Goal: Answer question/provide support

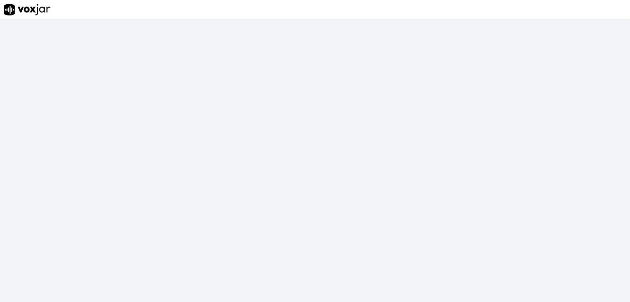
click at [26, 9] on img at bounding box center [27, 9] width 47 height 11
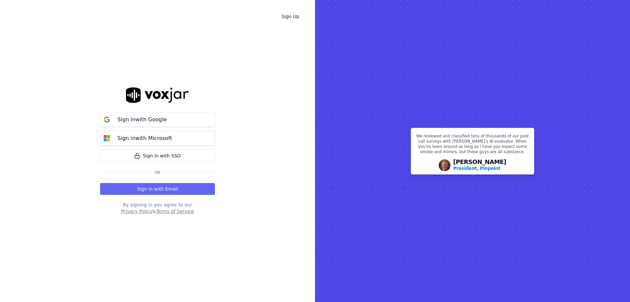
click at [98, 28] on div "Sign Up Sign in with Google Sign in with Microsoft Sign in with SSO Or Sign in …" at bounding box center [157, 151] width 315 height 302
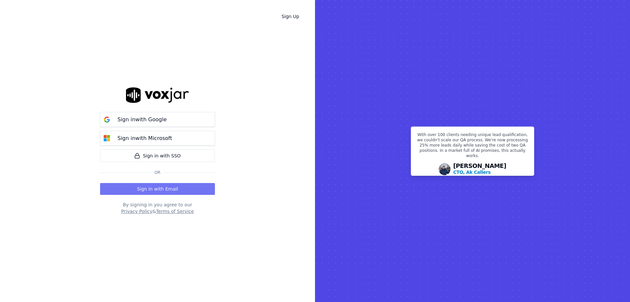
click at [161, 194] on button "Sign in with Email" at bounding box center [157, 189] width 115 height 12
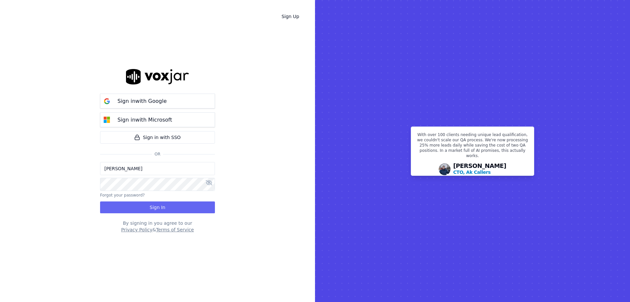
click at [148, 164] on input "[PERSON_NAME]" at bounding box center [157, 168] width 115 height 13
click at [115, 209] on button "Sign In" at bounding box center [157, 207] width 115 height 12
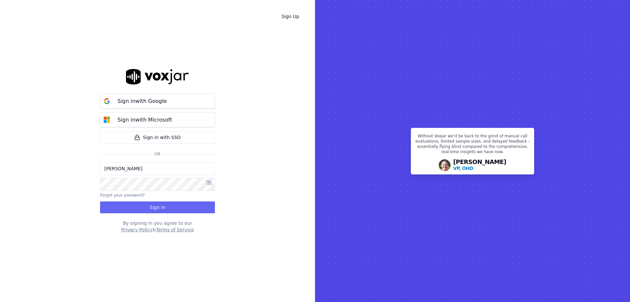
click at [146, 167] on input "[PERSON_NAME]" at bounding box center [157, 168] width 115 height 13
type input "[PERSON_NAME][EMAIL_ADDRESS][DOMAIN_NAME]"
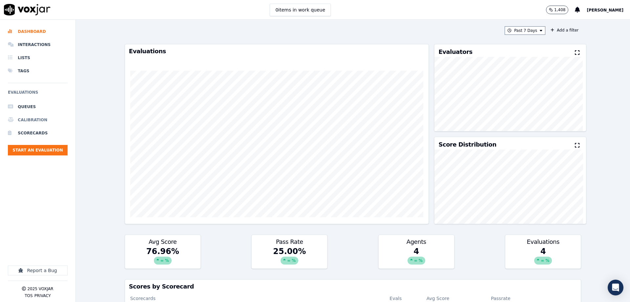
click at [38, 121] on li "Calibration" at bounding box center [38, 119] width 60 height 13
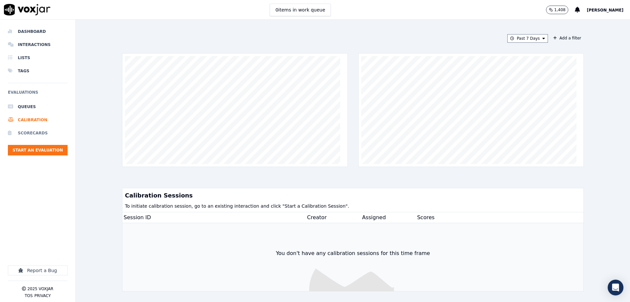
click at [40, 134] on li "Scorecards" at bounding box center [38, 132] width 60 height 13
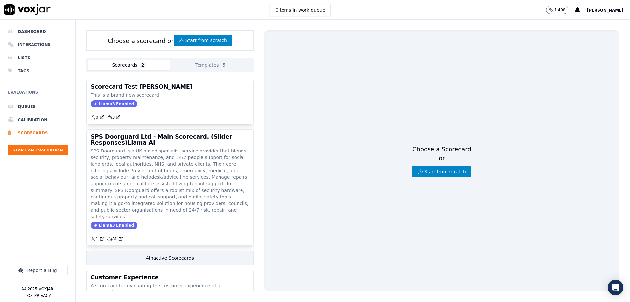
click at [211, 60] on button "Templates 5" at bounding box center [211, 65] width 82 height 11
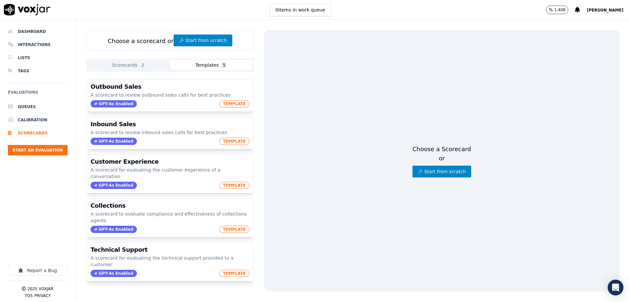
click at [126, 62] on button "Scorecards 2" at bounding box center [129, 65] width 82 height 11
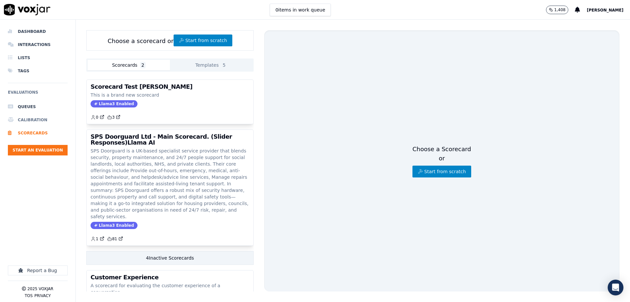
click at [41, 115] on li "Calibration" at bounding box center [38, 119] width 60 height 13
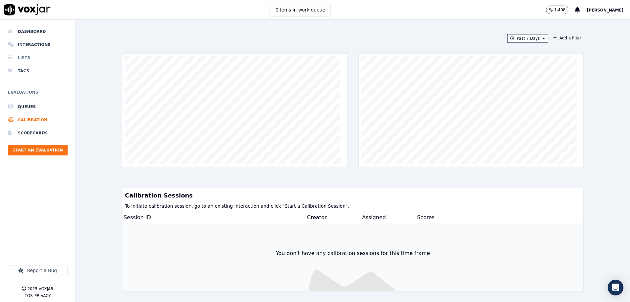
click at [29, 54] on li "Lists" at bounding box center [38, 57] width 60 height 13
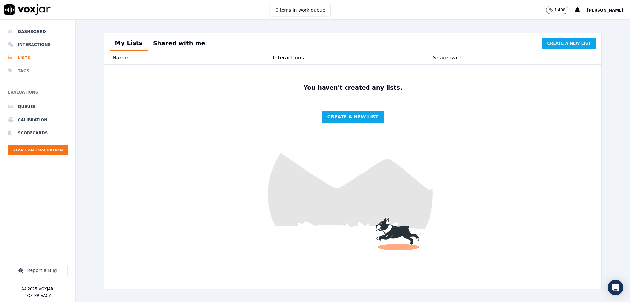
click at [25, 69] on li "Tags" at bounding box center [38, 70] width 60 height 13
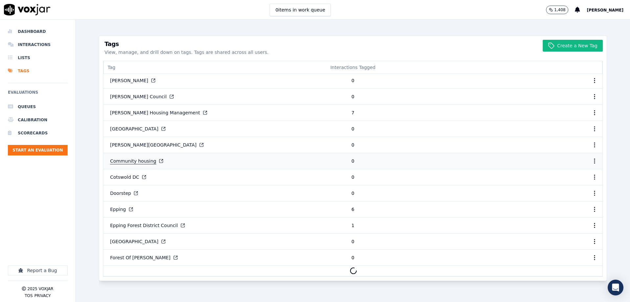
scroll to position [145, 0]
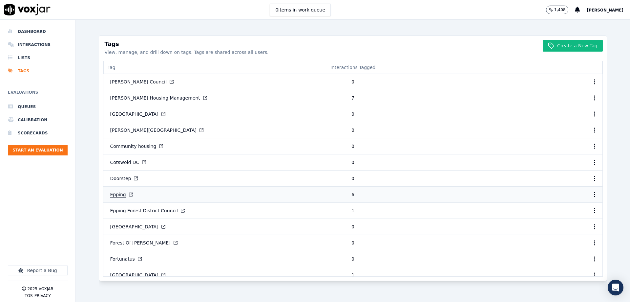
click at [120, 195] on button "Epping" at bounding box center [121, 194] width 33 height 12
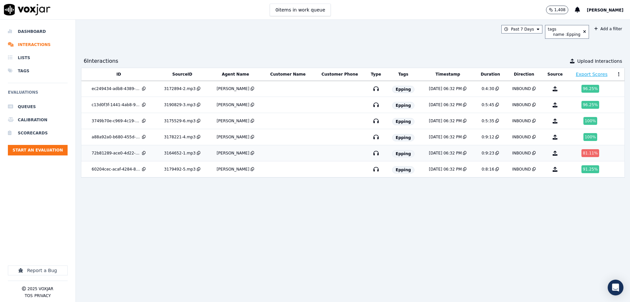
click at [128, 155] on div "72b81289-ace0-4d22-b4b3-b30fe568f7b2" at bounding box center [116, 152] width 49 height 5
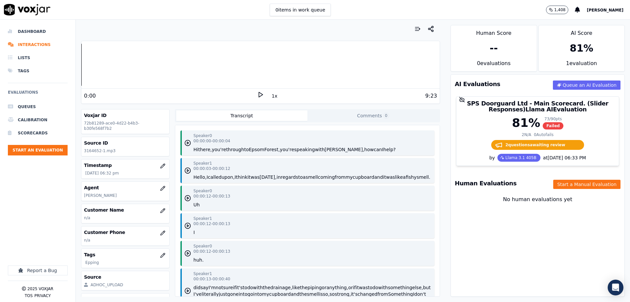
click at [349, 120] on button "Comments 0" at bounding box center [373, 115] width 131 height 11
click at [239, 115] on button "Transcript" at bounding box center [241, 115] width 131 height 11
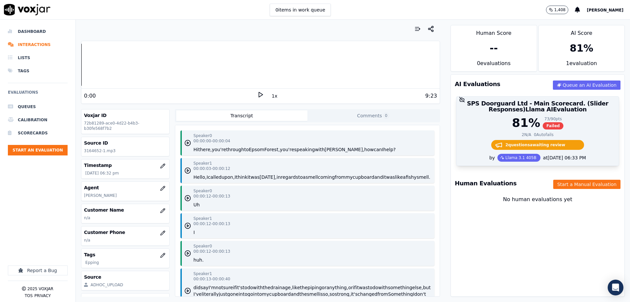
click at [552, 141] on span "2 question s awaiting review" at bounding box center [537, 145] width 93 height 10
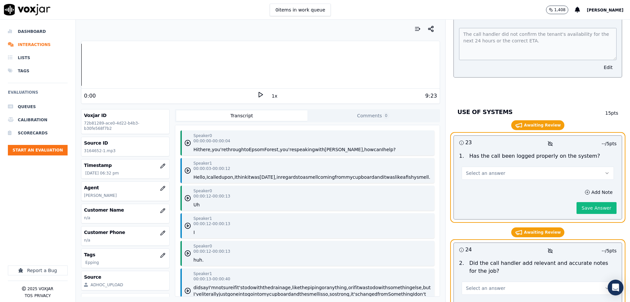
scroll to position [2691, 0]
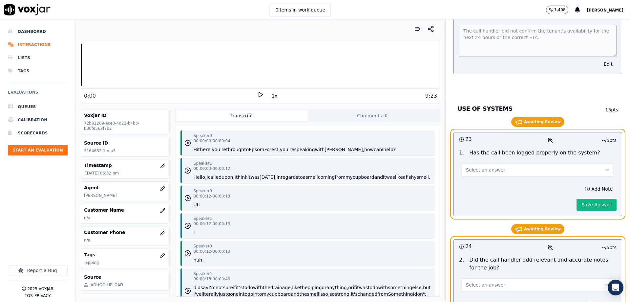
click at [501, 163] on button "Select an answer" at bounding box center [538, 169] width 152 height 13
click at [499, 162] on div "Yes" at bounding box center [527, 159] width 141 height 11
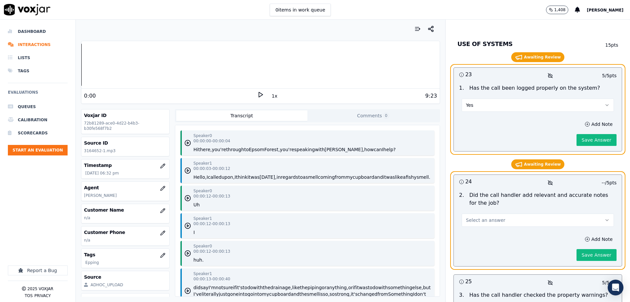
scroll to position [2790, 0]
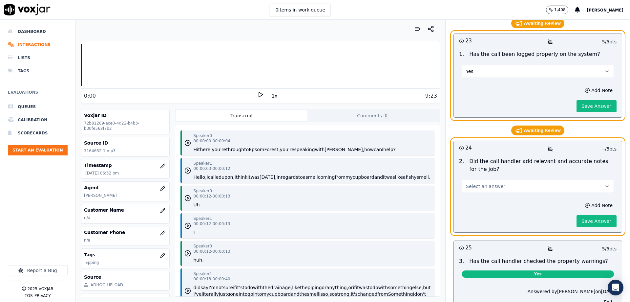
click at [521, 167] on div "2 . Did the call handler add relevant and accurate notes for the job? Select an…" at bounding box center [538, 175] width 168 height 41
click at [520, 180] on button "Select an answer" at bounding box center [538, 186] width 152 height 13
click at [491, 176] on div "Yes" at bounding box center [527, 175] width 141 height 11
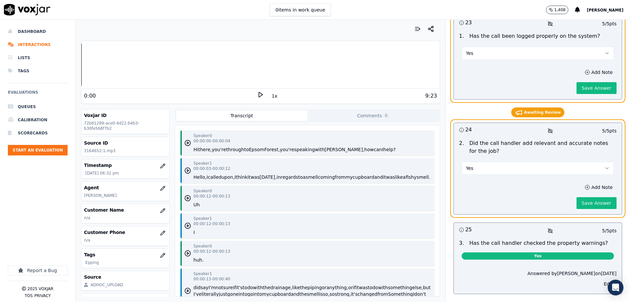
scroll to position [2813, 0]
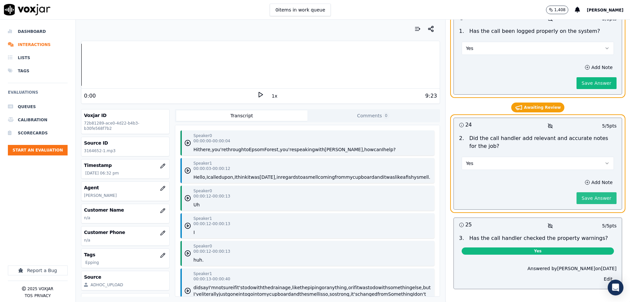
click at [577, 192] on button "Save Answer" at bounding box center [597, 198] width 40 height 12
click at [581, 63] on button "Add Note" at bounding box center [599, 67] width 36 height 9
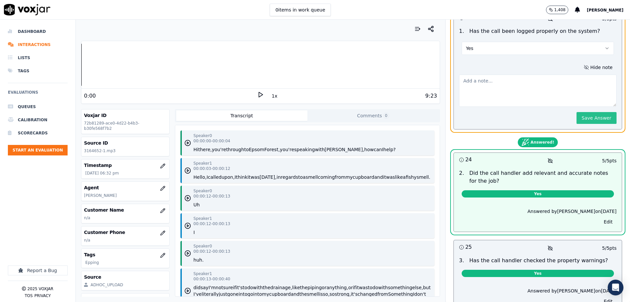
scroll to position [2800, 0]
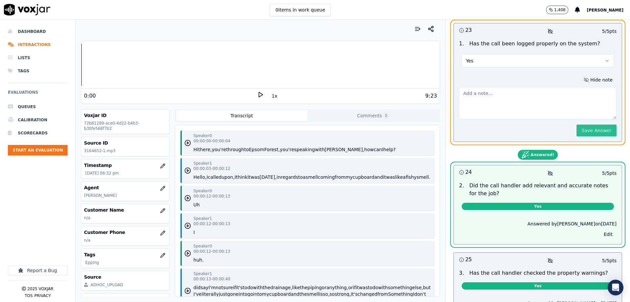
click at [581, 124] on button "Save Answer" at bounding box center [597, 130] width 40 height 12
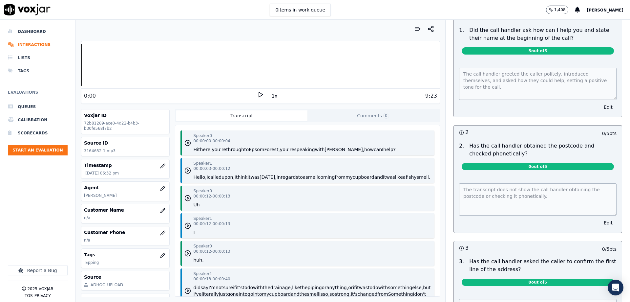
scroll to position [0, 0]
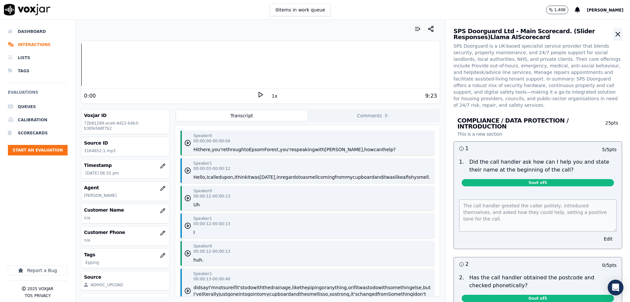
click at [614, 36] on icon "button" at bounding box center [618, 34] width 8 height 8
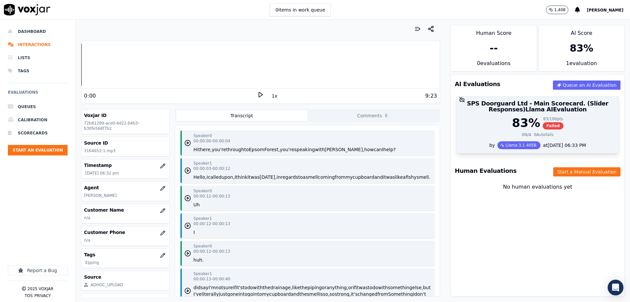
click at [569, 123] on div "83 % 83 / 100 pts Failed" at bounding box center [537, 122] width 155 height 13
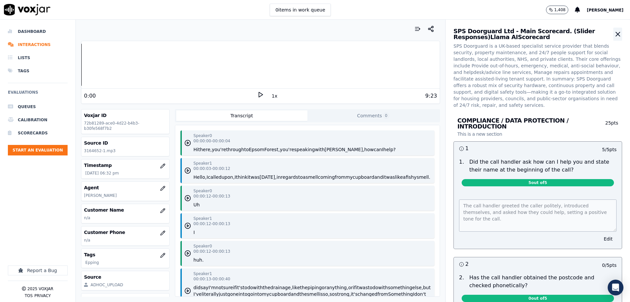
click at [613, 30] on button "button" at bounding box center [617, 34] width 9 height 13
